Goal: Check status

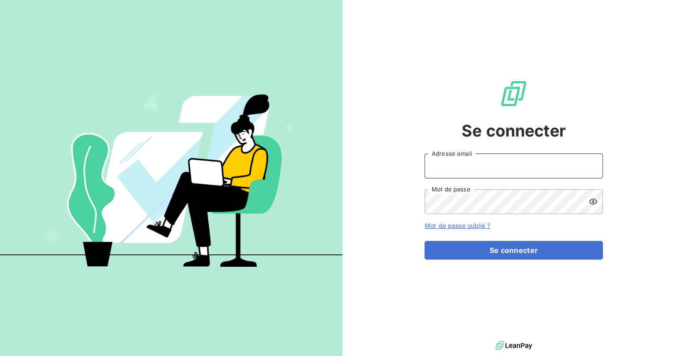
type input "[EMAIL_ADDRESS][DOMAIN_NAME]"
click at [497, 238] on form "[EMAIL_ADDRESS][DOMAIN_NAME] Adresse email Mot de passe Mot de passe oublié ? S…" at bounding box center [514, 206] width 178 height 106
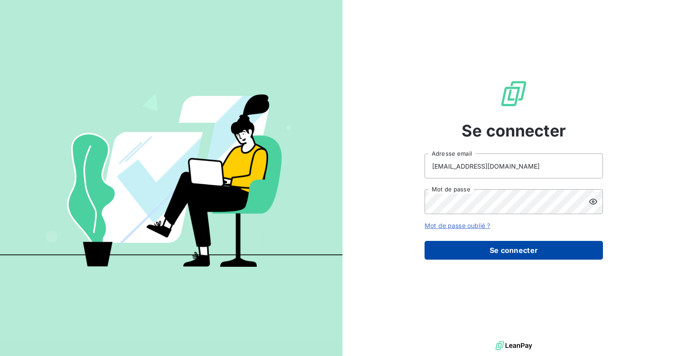
click at [496, 247] on button "Se connecter" at bounding box center [514, 250] width 178 height 19
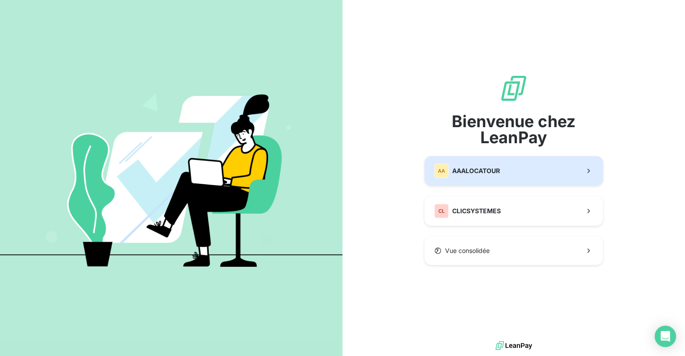
click at [499, 172] on span "AAALOCATOUR" at bounding box center [476, 170] width 48 height 9
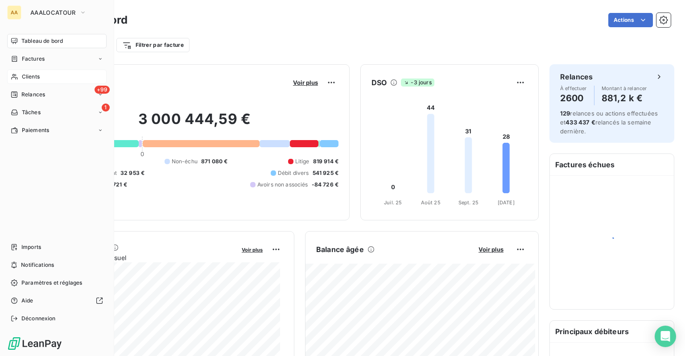
click at [34, 78] on span "Clients" at bounding box center [31, 77] width 18 height 8
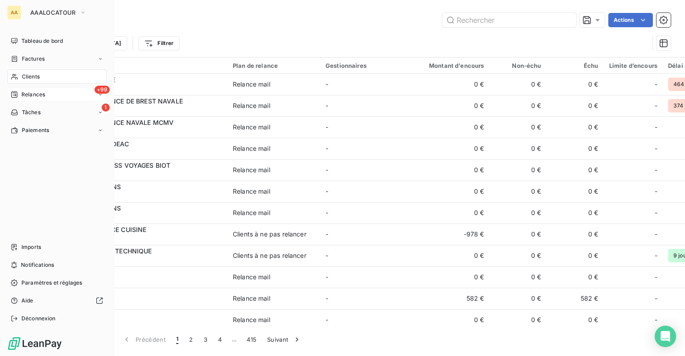
click at [26, 99] on div "+99 Relances" at bounding box center [56, 94] width 99 height 14
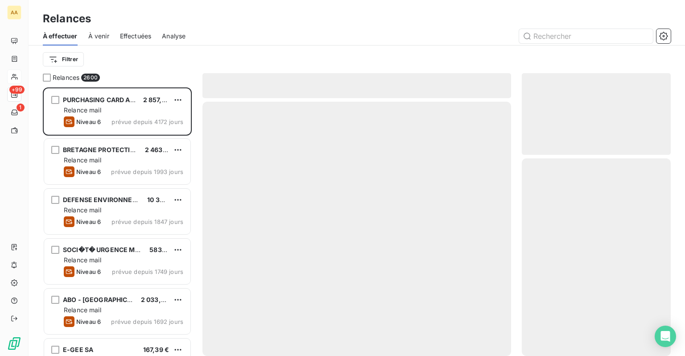
scroll to position [262, 142]
click at [173, 40] on span "Analyse" at bounding box center [174, 36] width 24 height 9
